Goal: Task Accomplishment & Management: Manage account settings

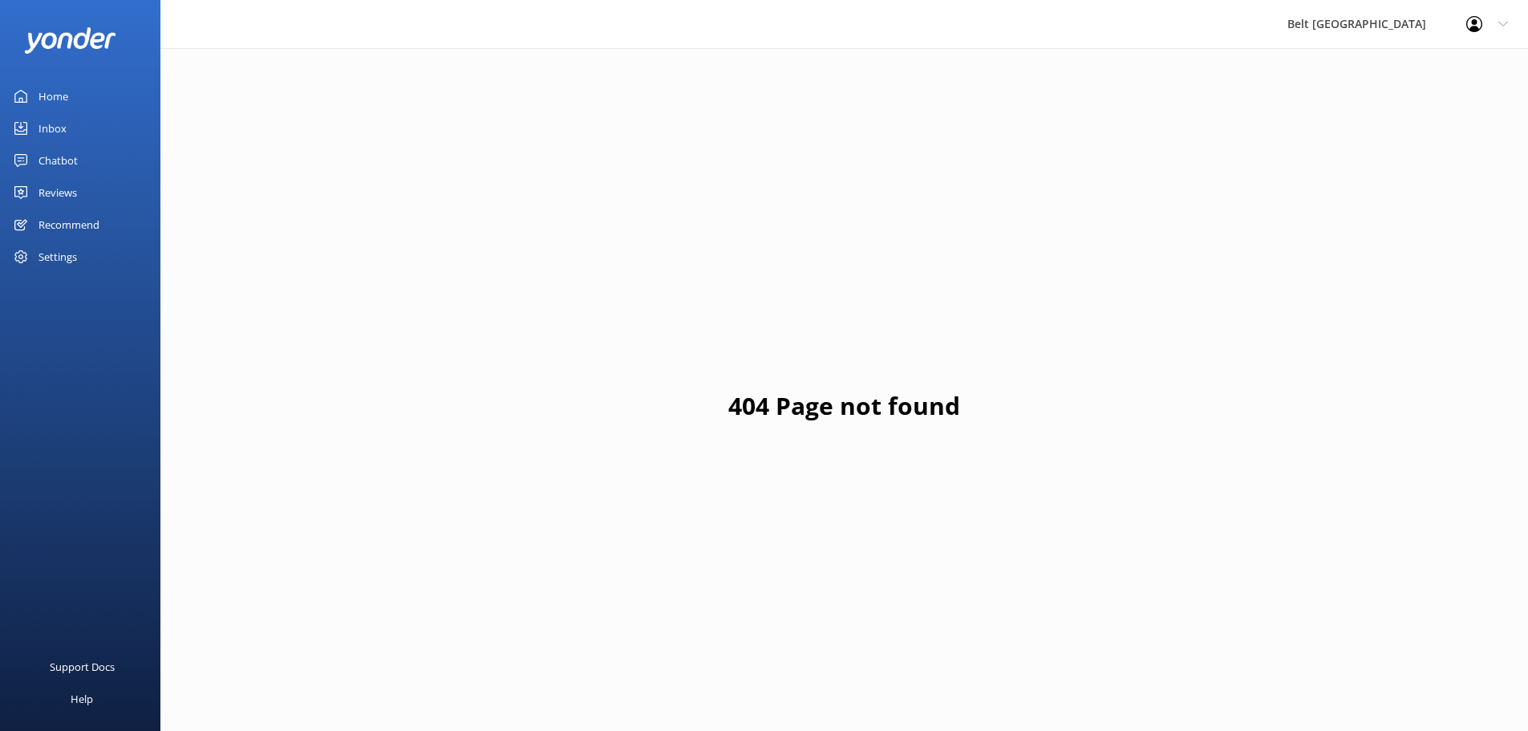
click at [55, 124] on div "Inbox" at bounding box center [52, 128] width 28 height 32
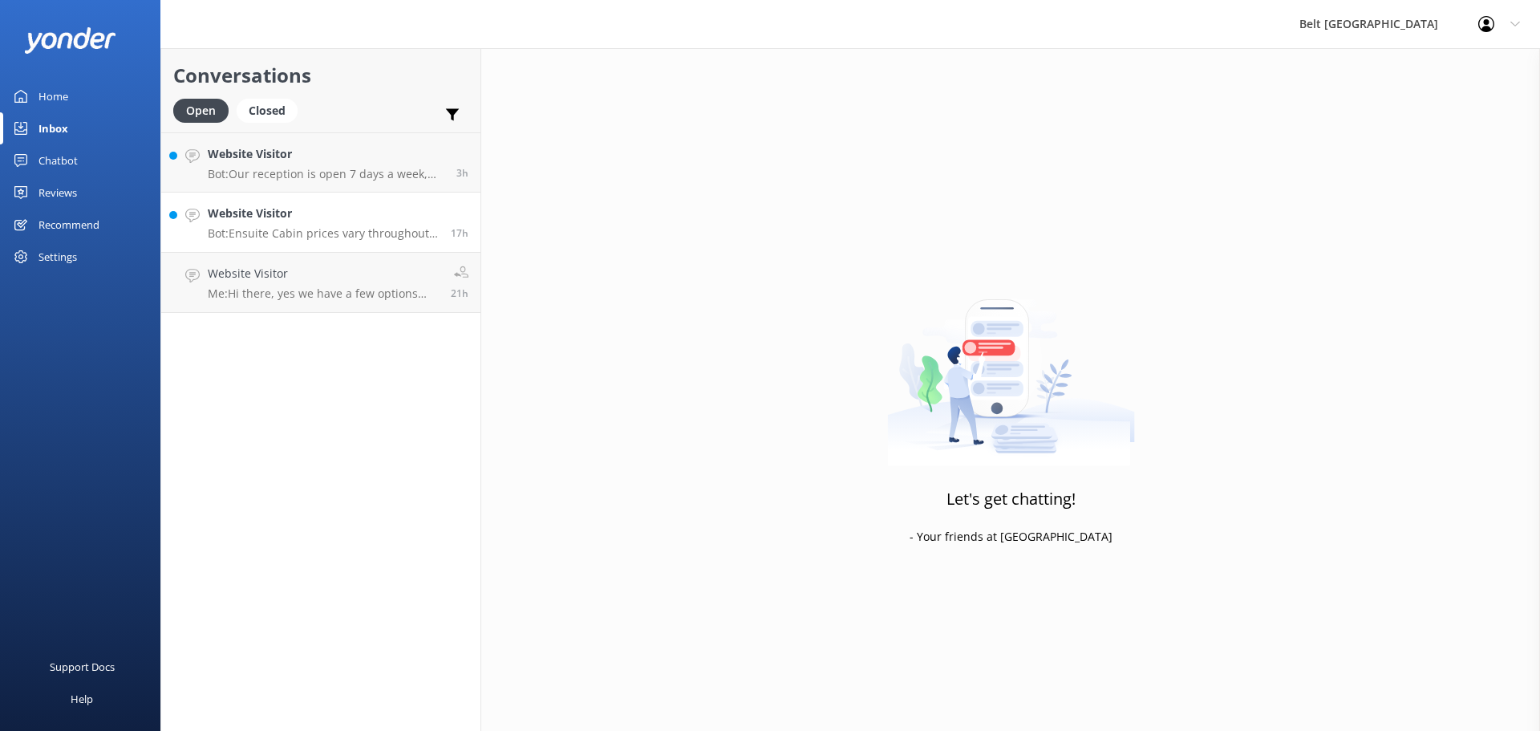
click at [296, 233] on p "Bot: Ensuite Cabin prices vary throughout the year, so it’s best to check onlin…" at bounding box center [323, 233] width 231 height 14
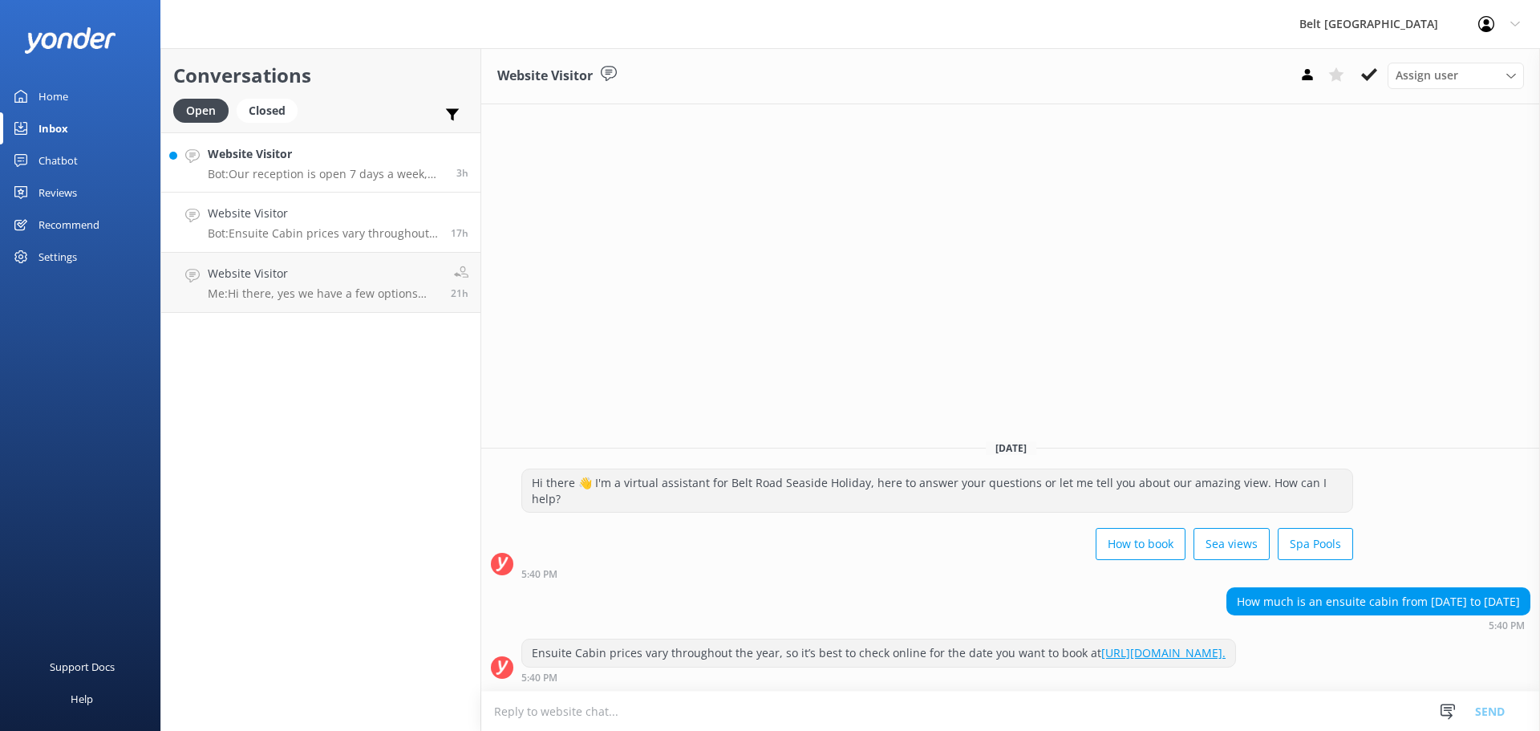
click at [274, 179] on p "Bot: Our reception is open 7 days a week, 364 days a year (closed on [DATE]). T…" at bounding box center [326, 174] width 237 height 14
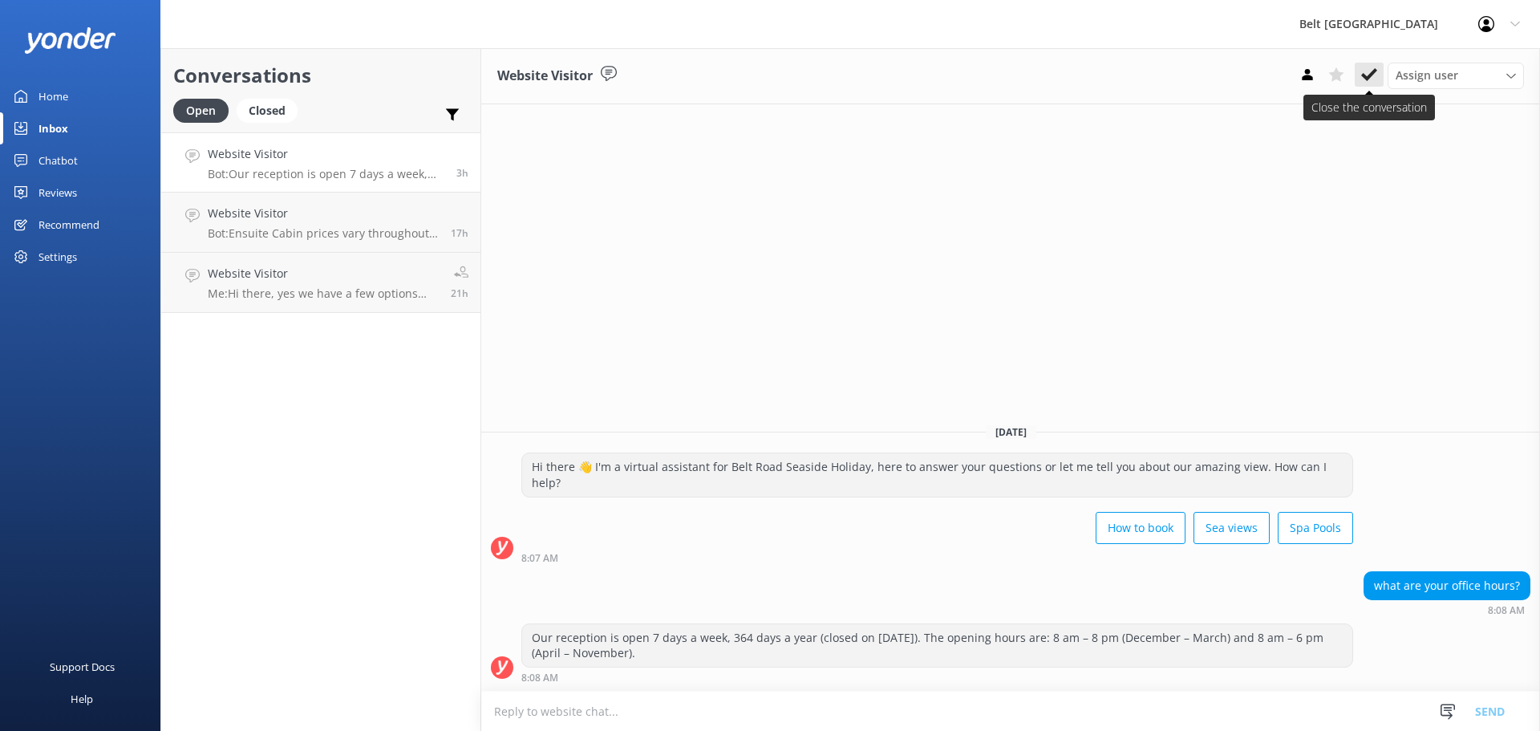
drag, startPoint x: 1372, startPoint y: 78, endPoint x: 717, endPoint y: 131, distance: 657.4
click at [1372, 78] on icon at bounding box center [1369, 75] width 16 height 16
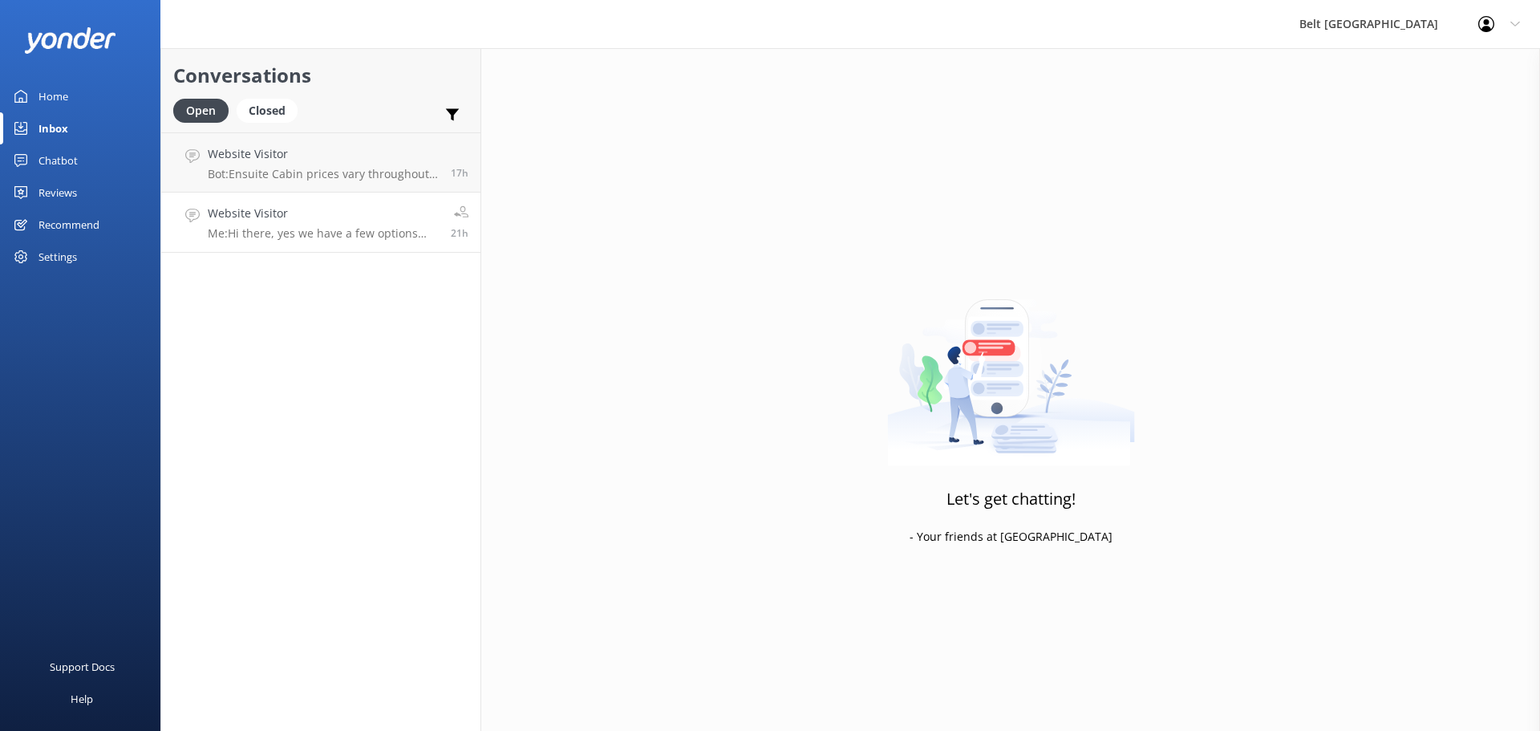
click at [371, 225] on div "Website Visitor Me: Hi there, yes we have a few options available tonight. Give…" at bounding box center [323, 222] width 231 height 35
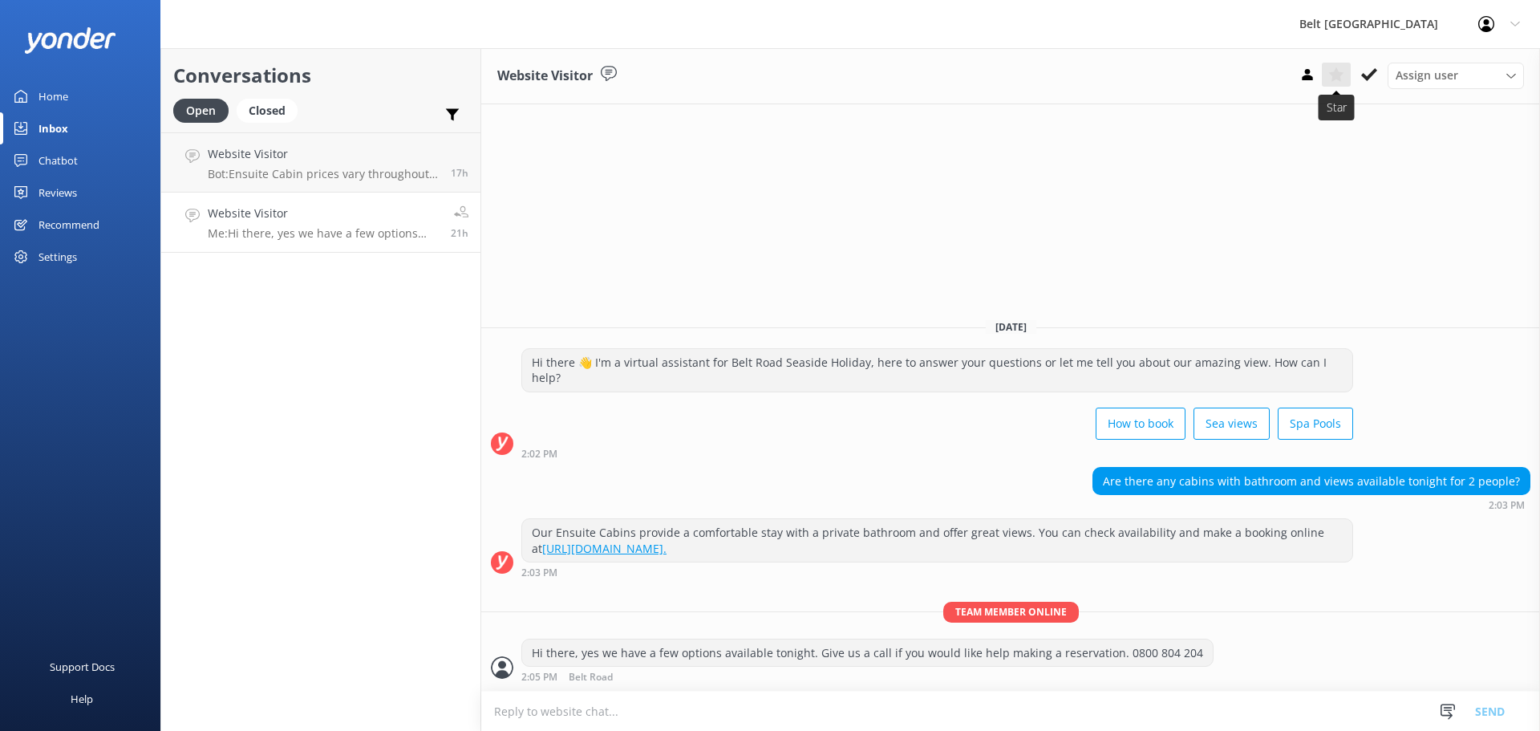
click at [1359, 71] on button at bounding box center [1369, 75] width 29 height 24
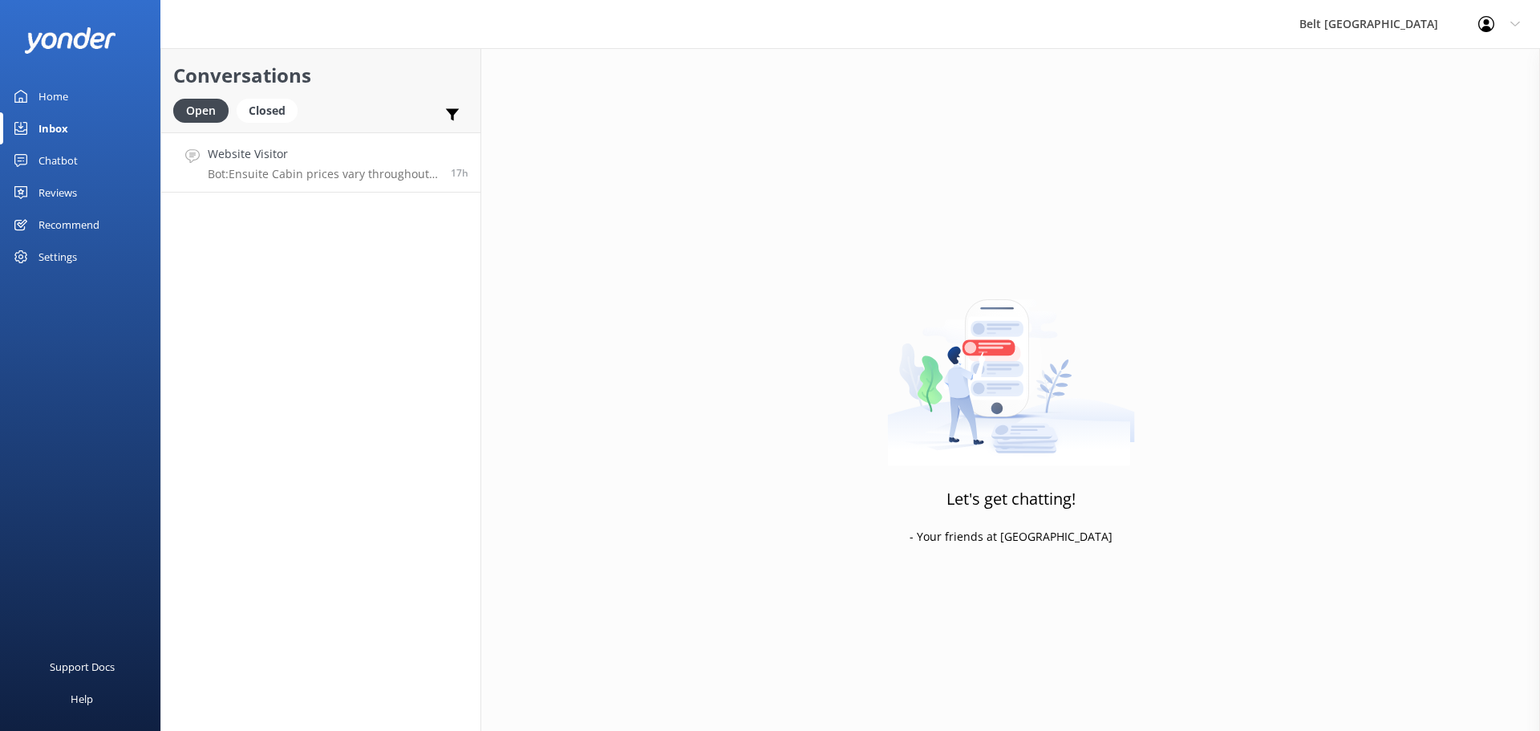
click at [263, 181] on link "Website Visitor Bot: Ensuite Cabin prices vary throughout the year, so it’s bes…" at bounding box center [320, 162] width 319 height 60
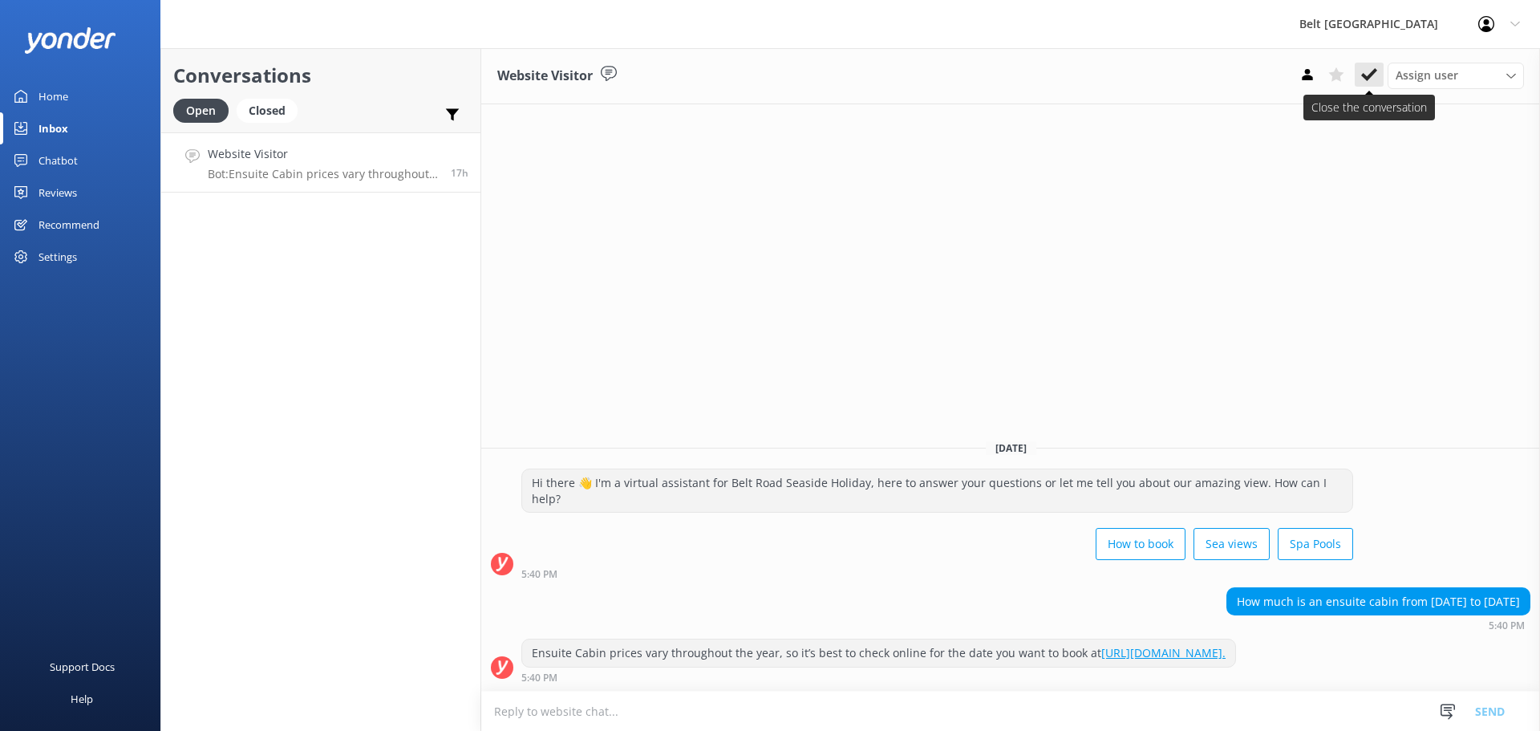
click at [1364, 72] on icon at bounding box center [1369, 75] width 16 height 16
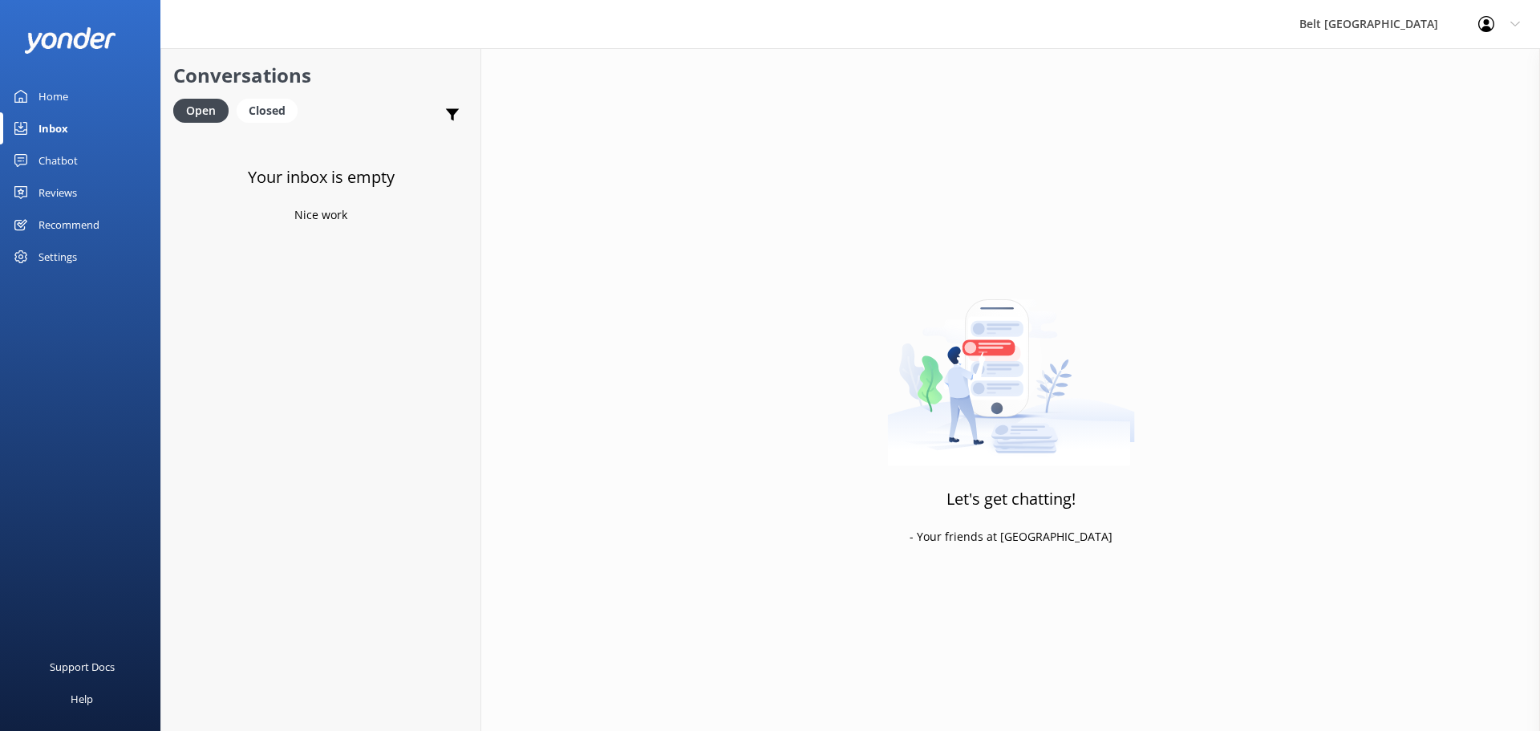
click at [58, 187] on div "Reviews" at bounding box center [57, 192] width 38 height 32
